Goal: Task Accomplishment & Management: Manage account settings

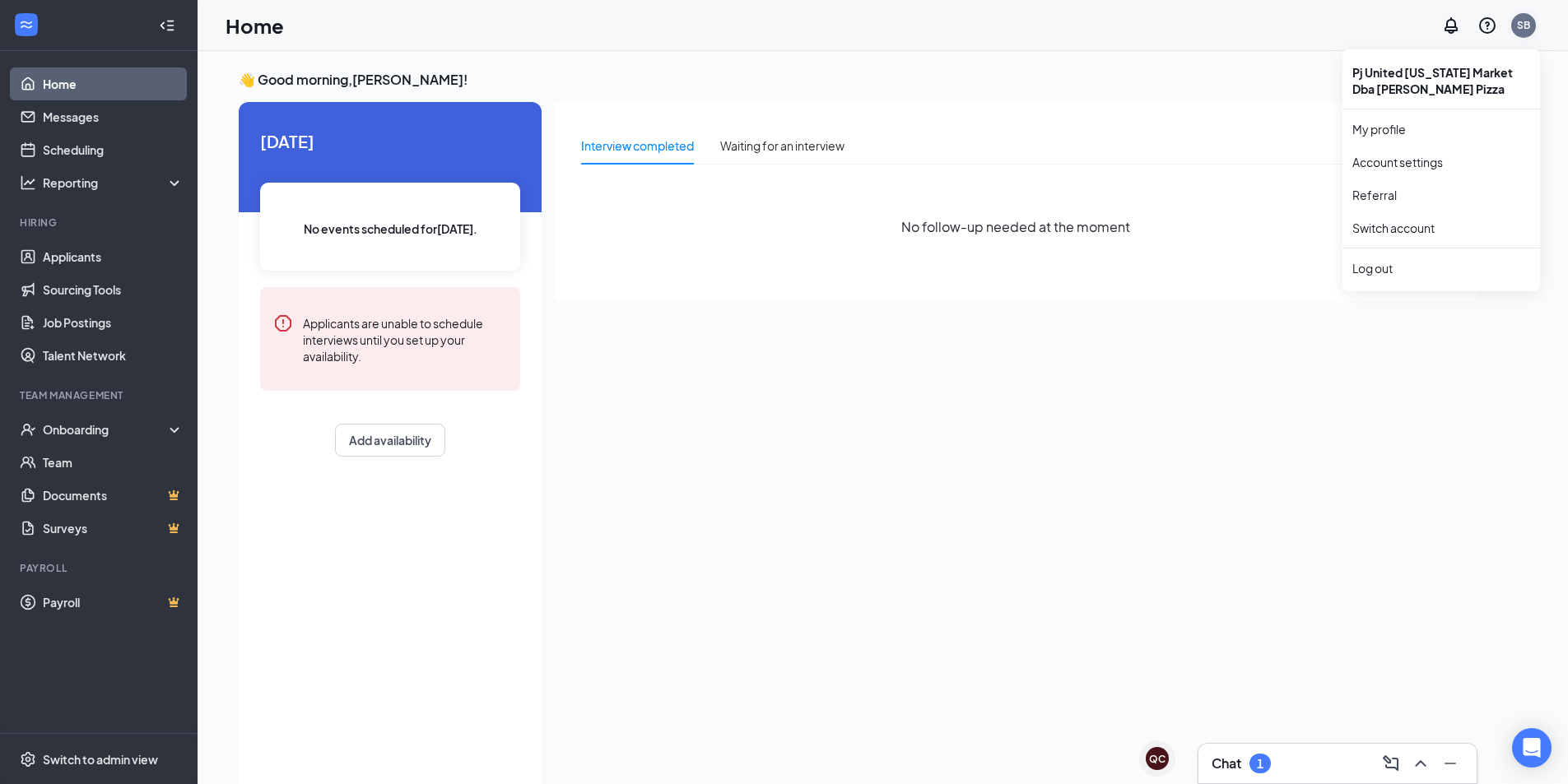
click at [1533, 24] on div "SB" at bounding box center [1523, 24] width 25 height 24
click at [1379, 268] on div "Log out" at bounding box center [1441, 268] width 177 height 17
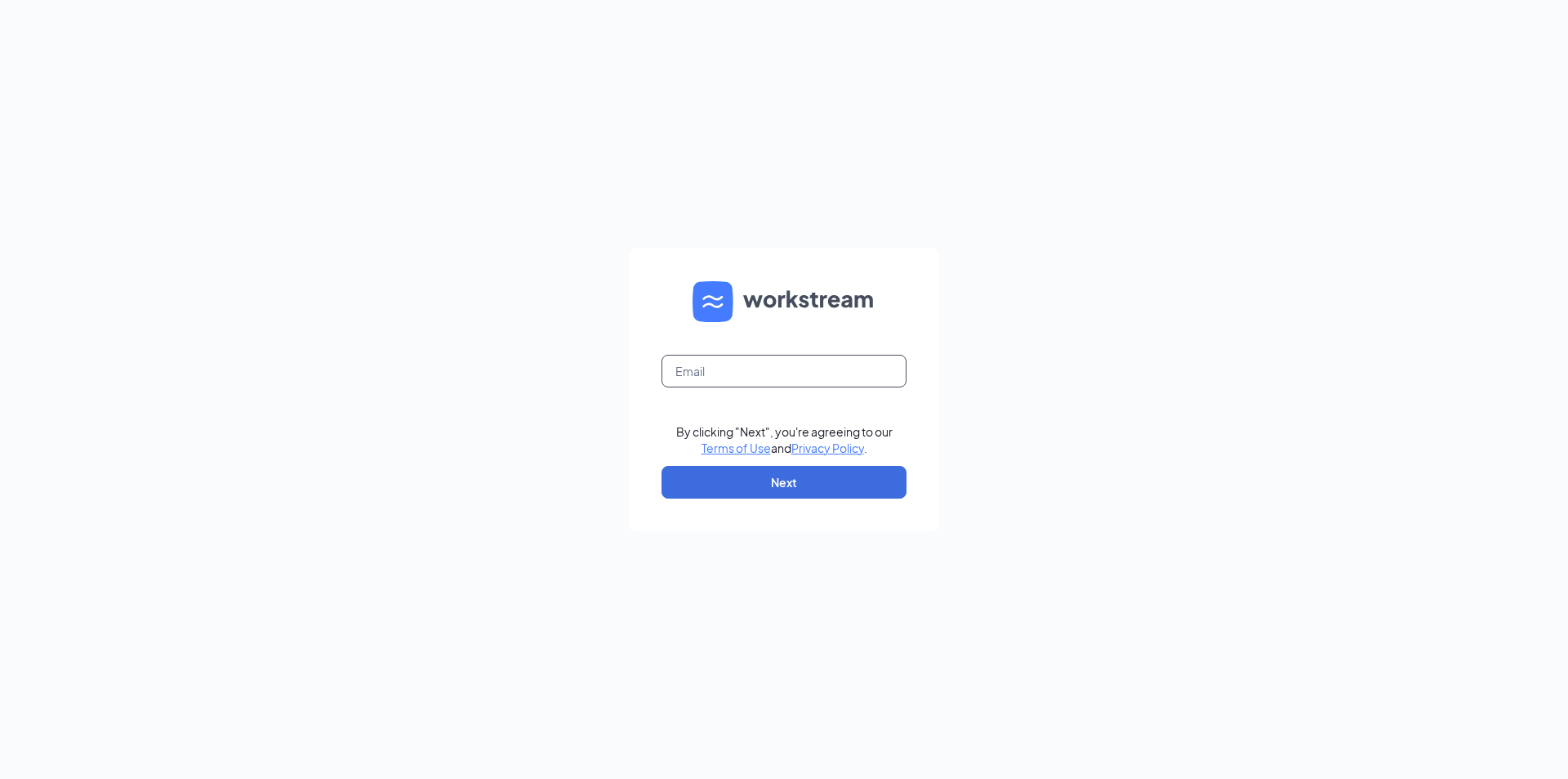
click at [754, 365] on input "text" at bounding box center [784, 371] width 245 height 33
click at [587, 324] on div "By clicking "Next", you're agreeing to our Terms of Use and Privacy Policy . Ne…" at bounding box center [784, 390] width 1568 height 779
click at [699, 372] on input "text" at bounding box center [784, 371] width 245 height 33
type input "p"
